Goal: Task Accomplishment & Management: Manage account settings

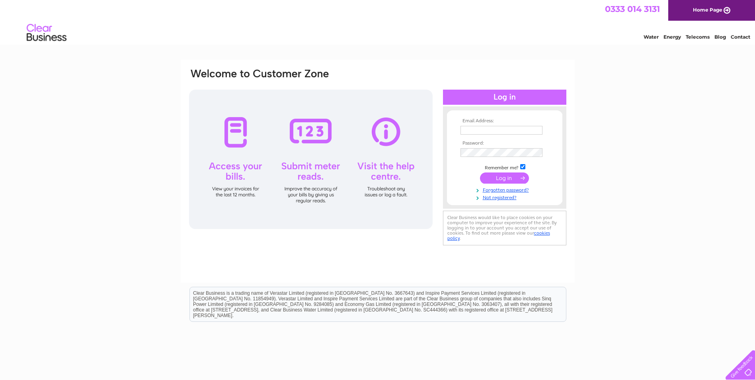
type input "karenburgoyne@mcgintysgroup.co.uk"
click at [508, 177] on input "submit" at bounding box center [504, 177] width 49 height 11
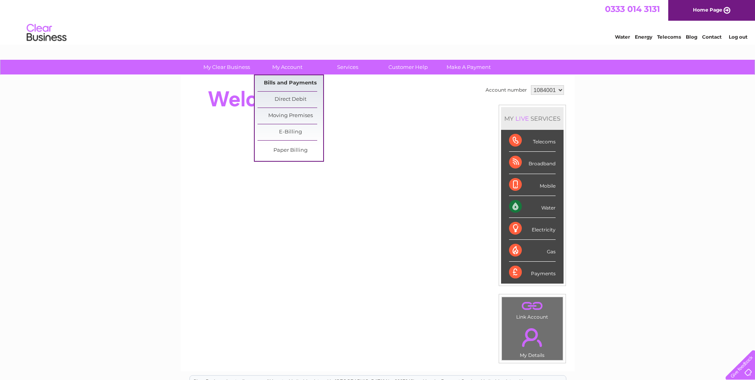
click at [276, 84] on link "Bills and Payments" at bounding box center [290, 83] width 66 height 16
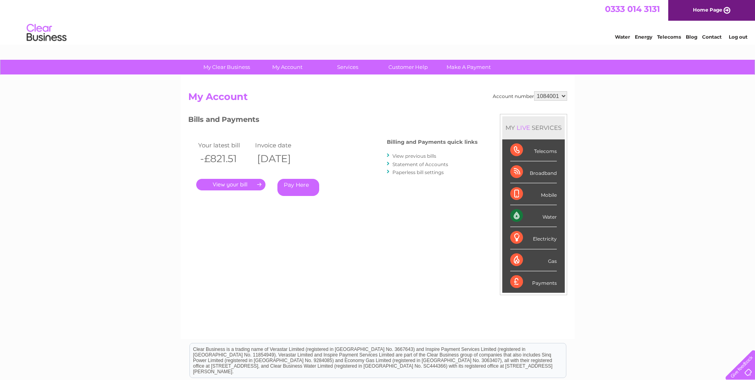
click at [227, 184] on link "." at bounding box center [230, 185] width 69 height 12
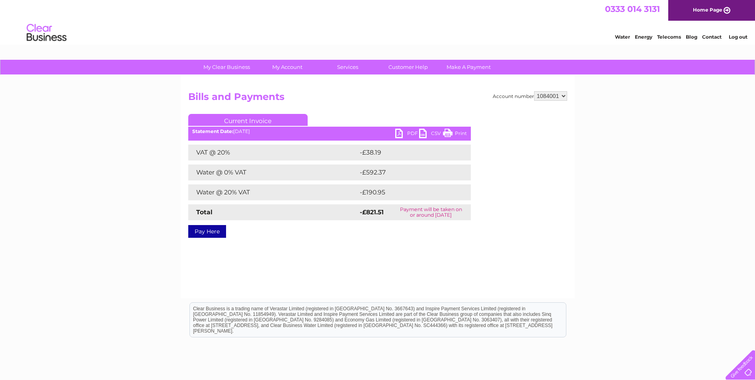
click at [403, 131] on link "PDF" at bounding box center [407, 135] width 24 height 12
click at [561, 95] on select "1084001 1105433 1137203" at bounding box center [550, 96] width 33 height 10
select select "1105433"
click at [534, 91] on select "1084001 1105433 1137203" at bounding box center [550, 96] width 33 height 10
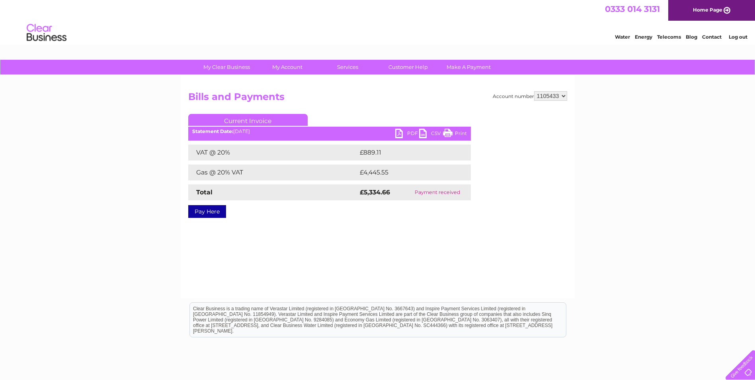
click at [398, 132] on link "PDF" at bounding box center [407, 135] width 24 height 12
click at [566, 92] on select "1084001 1105433 1137203" at bounding box center [550, 96] width 33 height 10
select select "1137203"
click at [534, 91] on select "1084001 1105433 1137203" at bounding box center [550, 96] width 33 height 10
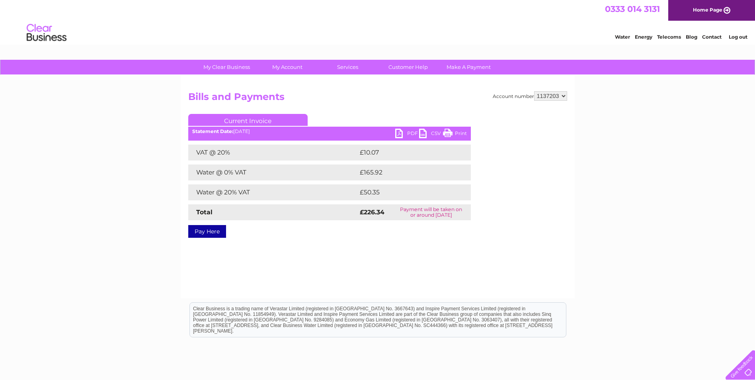
click at [401, 131] on link "PDF" at bounding box center [407, 135] width 24 height 12
